Goal: Task Accomplishment & Management: Manage account settings

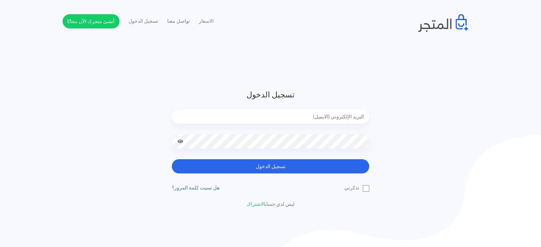
type input "[EMAIL_ADDRESS][DOMAIN_NAME]"
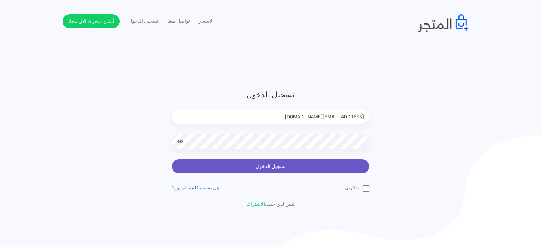
click at [287, 166] on button "تسجيل الدخول" at bounding box center [270, 166] width 197 height 14
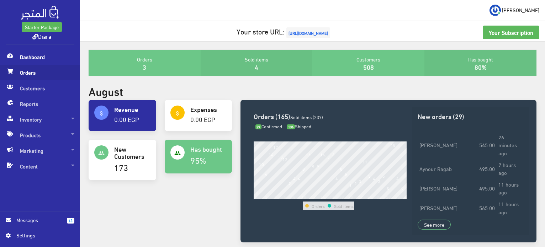
click at [33, 67] on span "Orders" at bounding box center [40, 73] width 69 height 16
click at [29, 78] on span "Orders" at bounding box center [40, 73] width 69 height 16
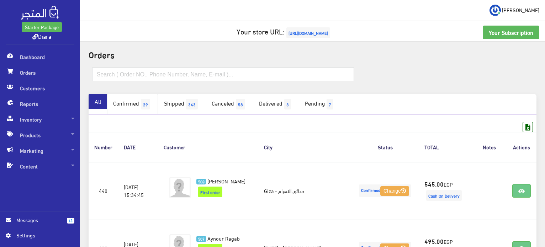
click at [156, 109] on link "Confirmed 29" at bounding box center [132, 104] width 51 height 21
click at [150, 108] on span "29" at bounding box center [145, 104] width 9 height 11
click at [139, 99] on link "Confirmed 29" at bounding box center [132, 104] width 51 height 21
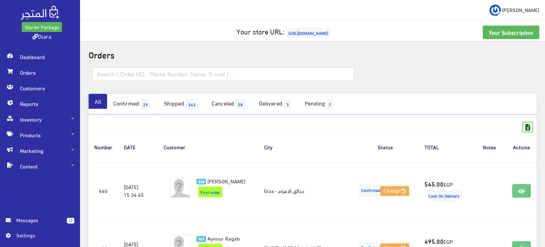
click at [139, 99] on link "Confirmed 29" at bounding box center [132, 104] width 51 height 21
click at [137, 109] on link "Confirmed 29" at bounding box center [132, 104] width 51 height 21
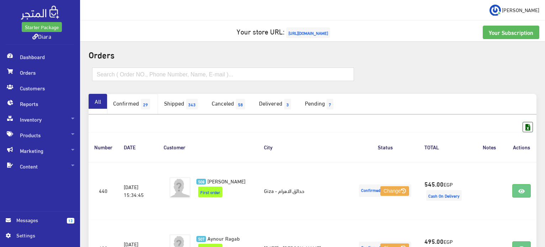
click at [137, 109] on link "Confirmed 29" at bounding box center [132, 104] width 51 height 21
click at [133, 105] on link "Confirmed 29" at bounding box center [132, 104] width 51 height 21
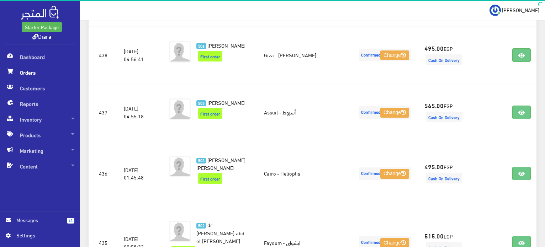
scroll to position [250, 0]
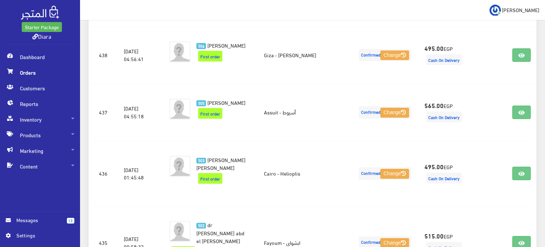
drag, startPoint x: 545, startPoint y: 17, endPoint x: 537, endPoint y: 19, distance: 8.5
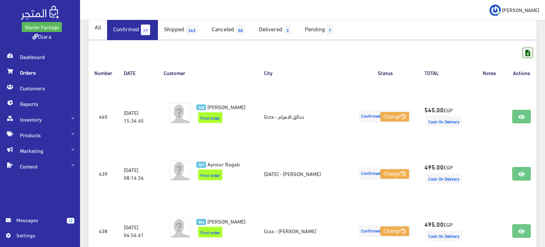
scroll to position [76, 0]
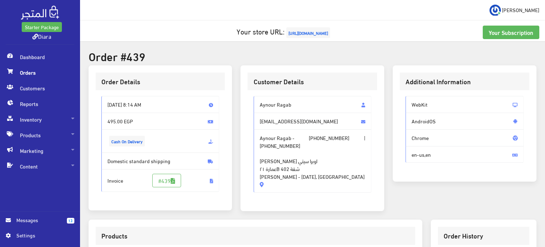
scroll to position [201, 0]
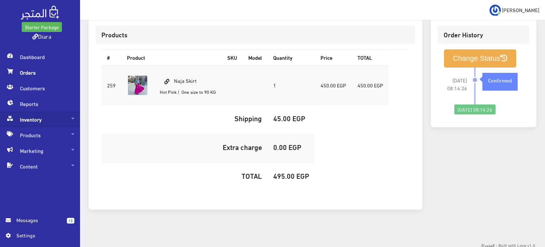
click at [63, 119] on span "Inventory" at bounding box center [40, 120] width 69 height 16
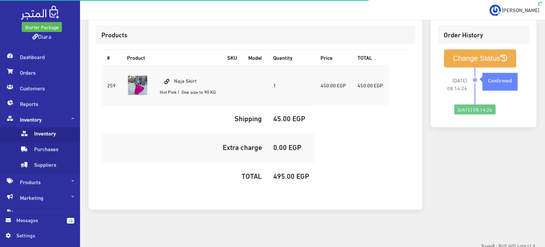
click at [52, 130] on span "Inventory" at bounding box center [47, 135] width 54 height 16
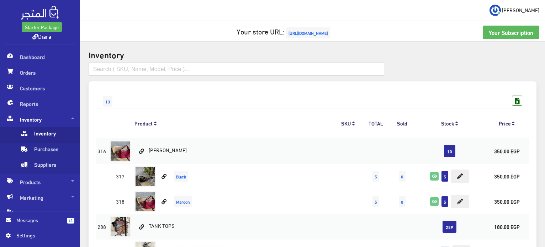
scroll to position [216, 0]
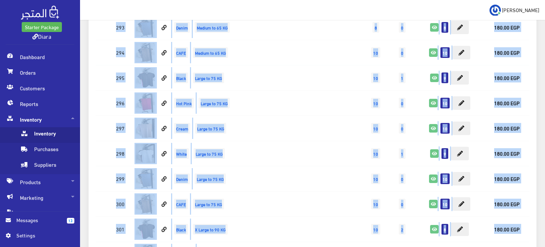
scroll to position [453, 0]
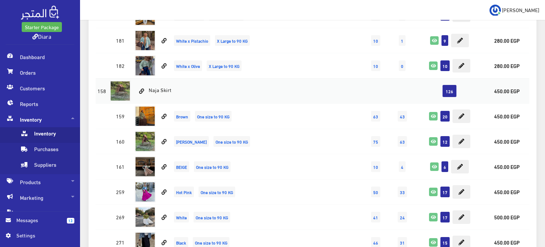
scroll to position [3413, 0]
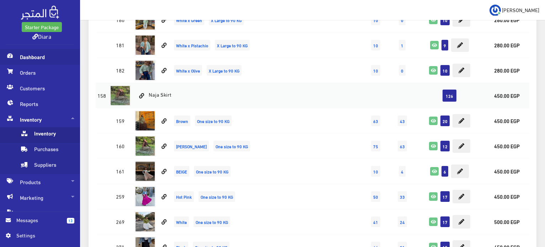
click at [53, 58] on span "Dashboard" at bounding box center [40, 57] width 69 height 16
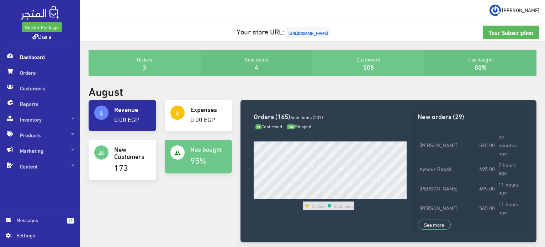
click at [39, 55] on span "Dashboard" at bounding box center [40, 57] width 69 height 16
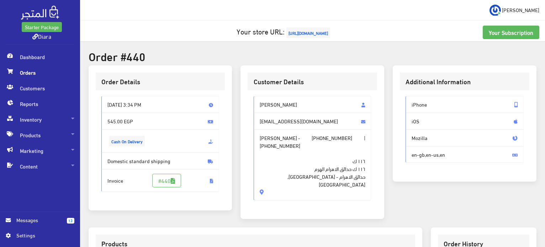
scroll to position [201, 0]
